Goal: Information Seeking & Learning: Find specific fact

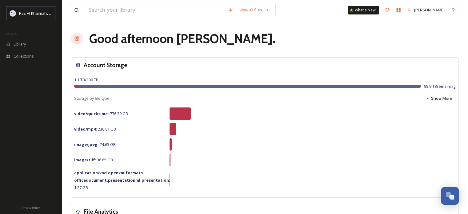
click at [134, 40] on h1 "Good afternoon Paulina ." at bounding box center [182, 39] width 186 height 18
click at [14, 41] on span "Library" at bounding box center [20, 44] width 12 height 6
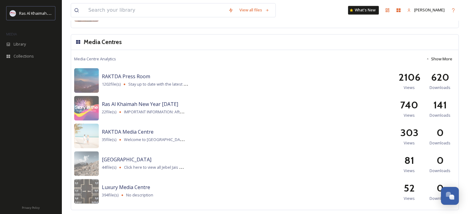
scroll to position [794, 0]
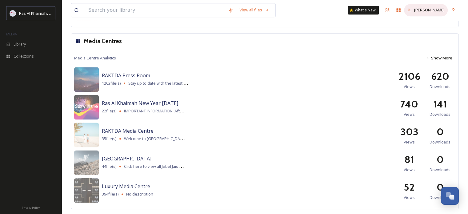
click at [437, 11] on span "[PERSON_NAME]" at bounding box center [429, 10] width 30 height 6
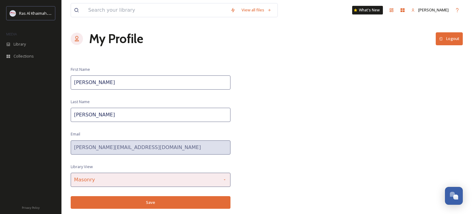
click at [91, 178] on div "Masonry" at bounding box center [151, 180] width 160 height 14
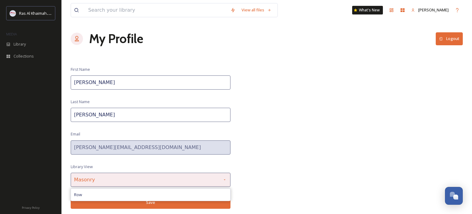
click at [98, 178] on div "Masonry" at bounding box center [151, 180] width 160 height 14
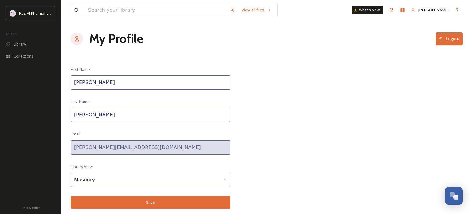
click at [111, 35] on h1 "My Profile" at bounding box center [116, 39] width 54 height 18
click at [41, 18] on div "Ras Al Khaimah Tourism Development Authority" at bounding box center [30, 13] width 49 height 14
click at [122, 6] on input at bounding box center [156, 10] width 142 height 14
click at [447, 36] on button "Logout" at bounding box center [449, 38] width 27 height 13
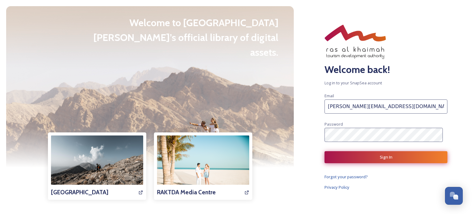
click at [376, 155] on button "Sign In" at bounding box center [386, 157] width 123 height 12
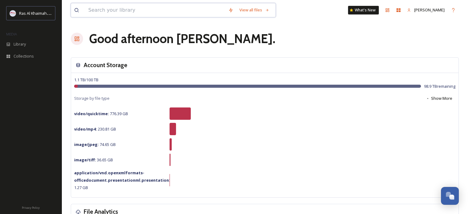
click at [105, 11] on input at bounding box center [155, 10] width 140 height 14
paste input "[URL][DOMAIN_NAME][DOMAIN_NAME][EMAIL_ADDRESS][DOMAIN_NAME]"
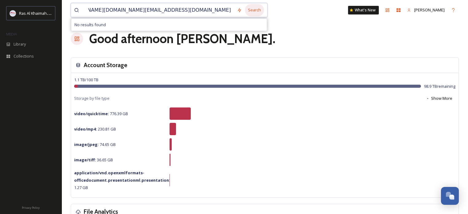
type input "[URL][DOMAIN_NAME][DOMAIN_NAME][EMAIL_ADDRESS][DOMAIN_NAME]"
click at [249, 10] on div "Search" at bounding box center [254, 10] width 19 height 12
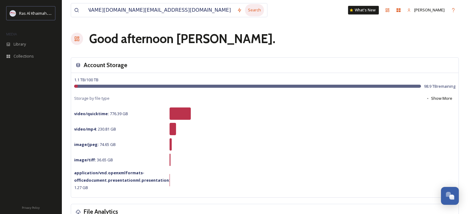
scroll to position [0, 0]
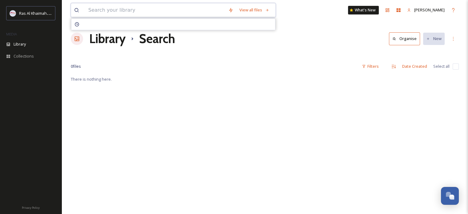
paste input "[URL][DOMAIN_NAME][DOMAIN_NAME][EMAIL_ADDRESS][DOMAIN_NAME]"
type input "[URL][DOMAIN_NAME][DOMAIN_NAME][EMAIL_ADDRESS][DOMAIN_NAME]"
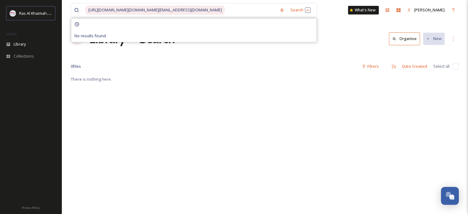
click at [144, 102] on div "There is nothing here." at bounding box center [265, 182] width 388 height 214
